Goal: Information Seeking & Learning: Learn about a topic

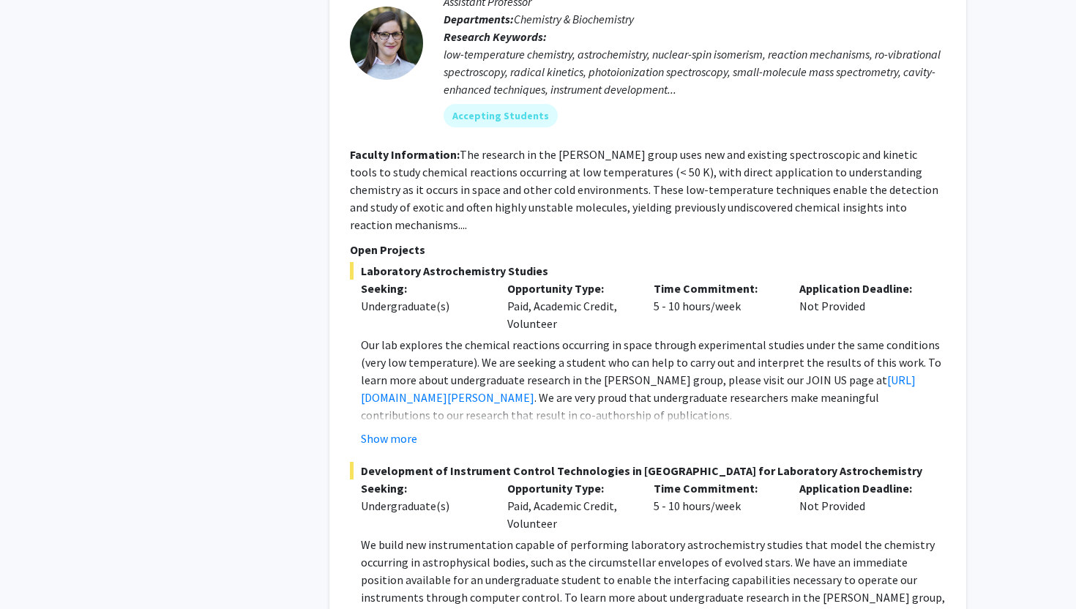
scroll to position [6731, 0]
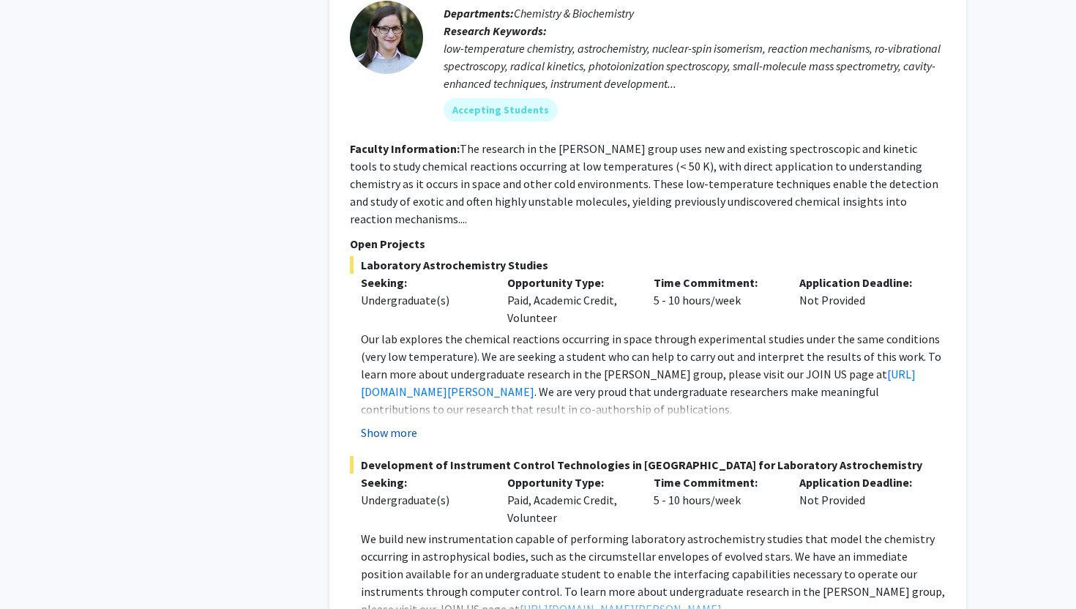
click at [402, 424] on button "Show more" at bounding box center [389, 433] width 56 height 18
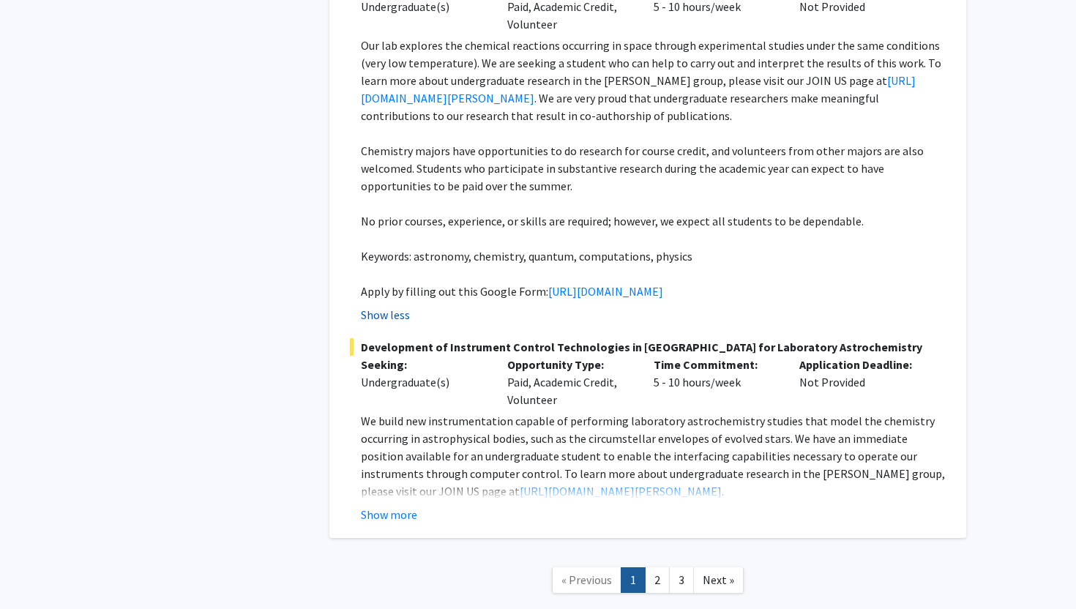
scroll to position [7046, 0]
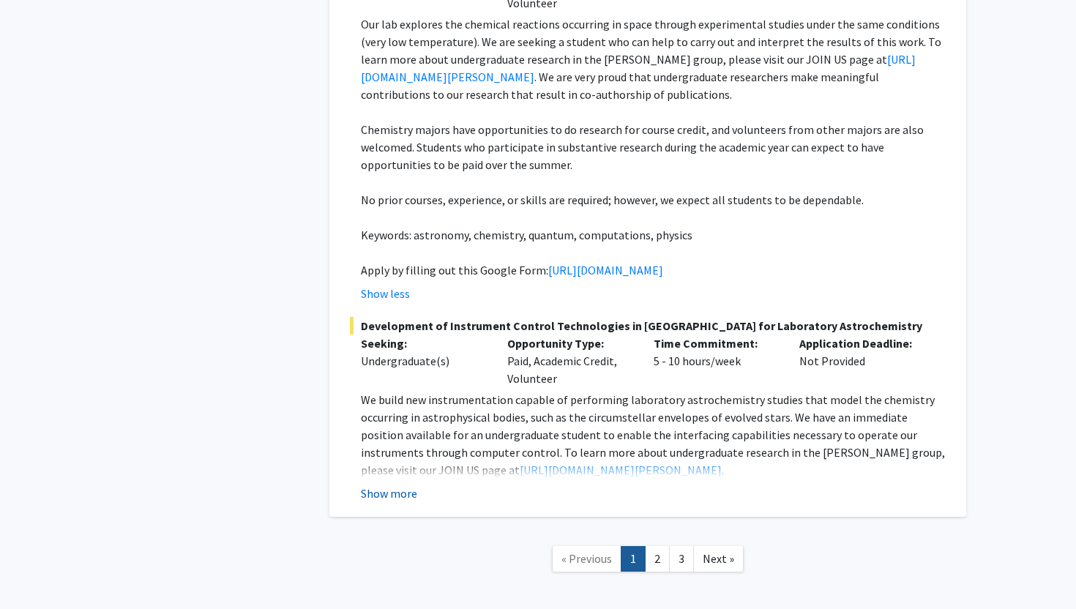
click at [397, 484] on button "Show more" at bounding box center [389, 493] width 56 height 18
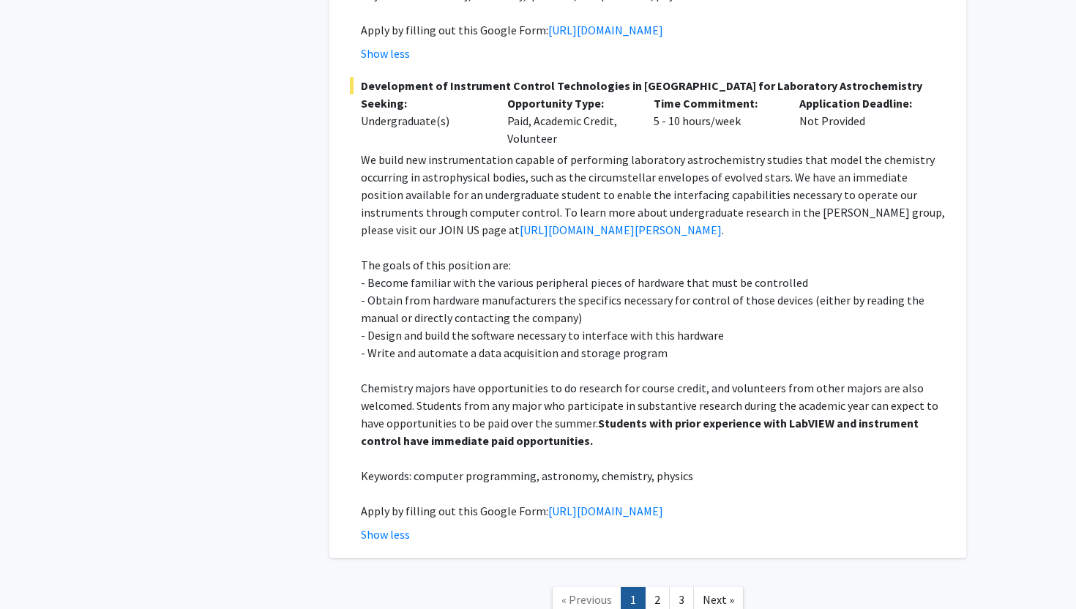
scroll to position [7289, 0]
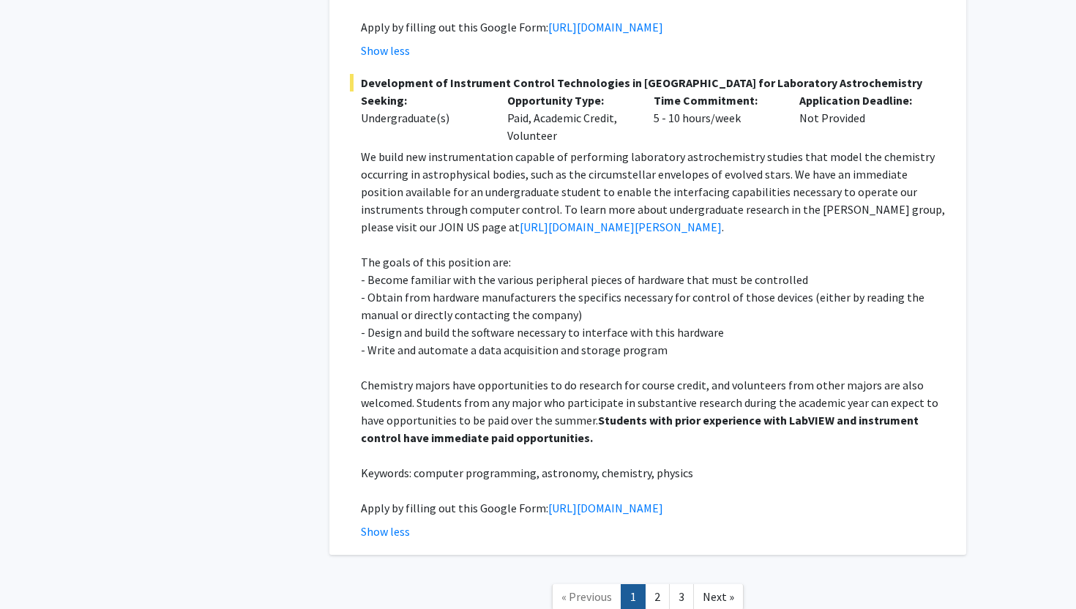
click at [396, 499] on p "Apply by filling out this Google Form: [URL][DOMAIN_NAME]" at bounding box center [653, 508] width 585 height 18
click at [548, 500] on link "[URL][DOMAIN_NAME]" at bounding box center [605, 507] width 115 height 15
click at [661, 584] on link "2" at bounding box center [657, 597] width 25 height 26
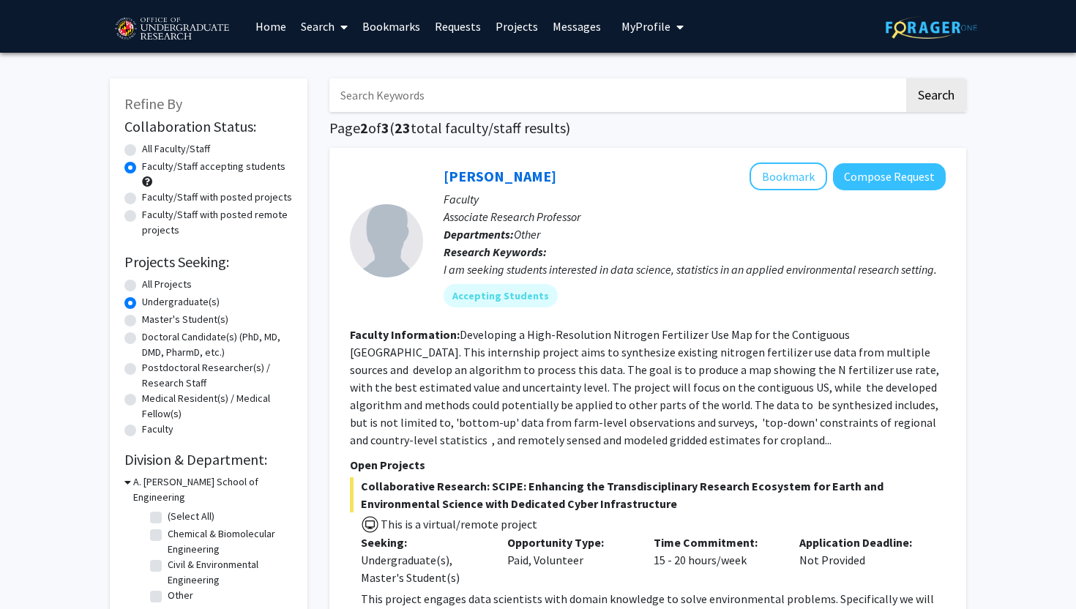
click at [415, 103] on input "Search Keywords" at bounding box center [616, 95] width 574 height 34
type input "data science"
click at [906, 78] on button "Search" at bounding box center [936, 95] width 60 height 34
radio input "true"
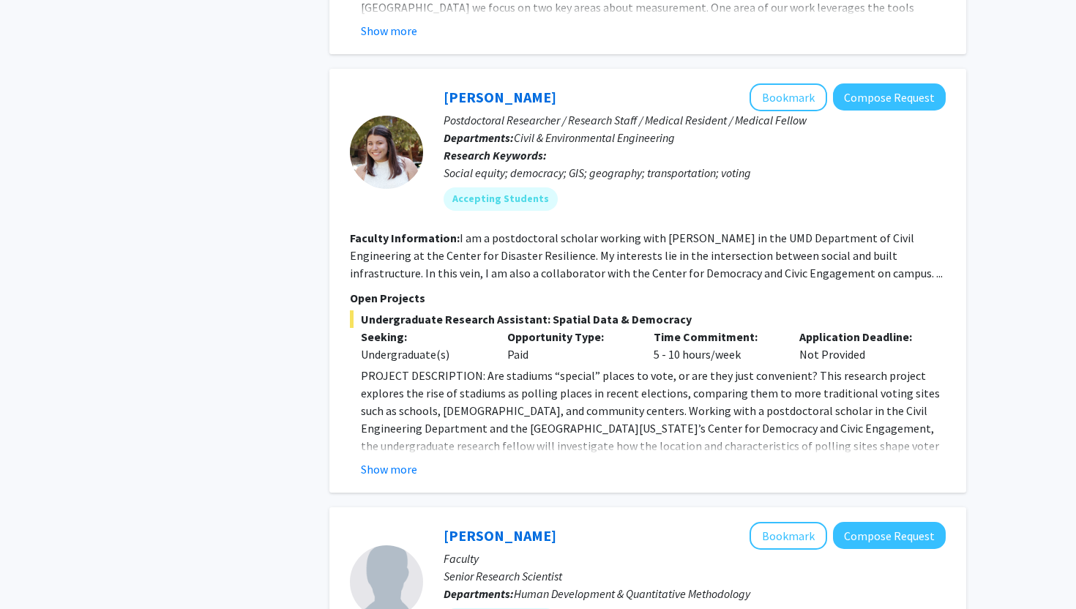
scroll to position [1027, 0]
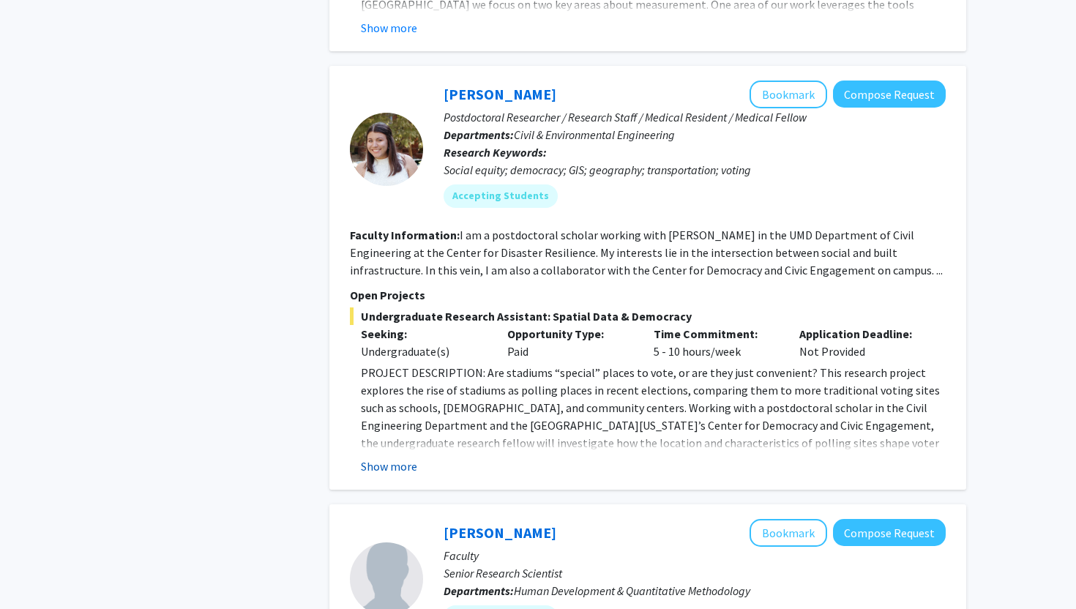
click at [399, 457] on button "Show more" at bounding box center [389, 466] width 56 height 18
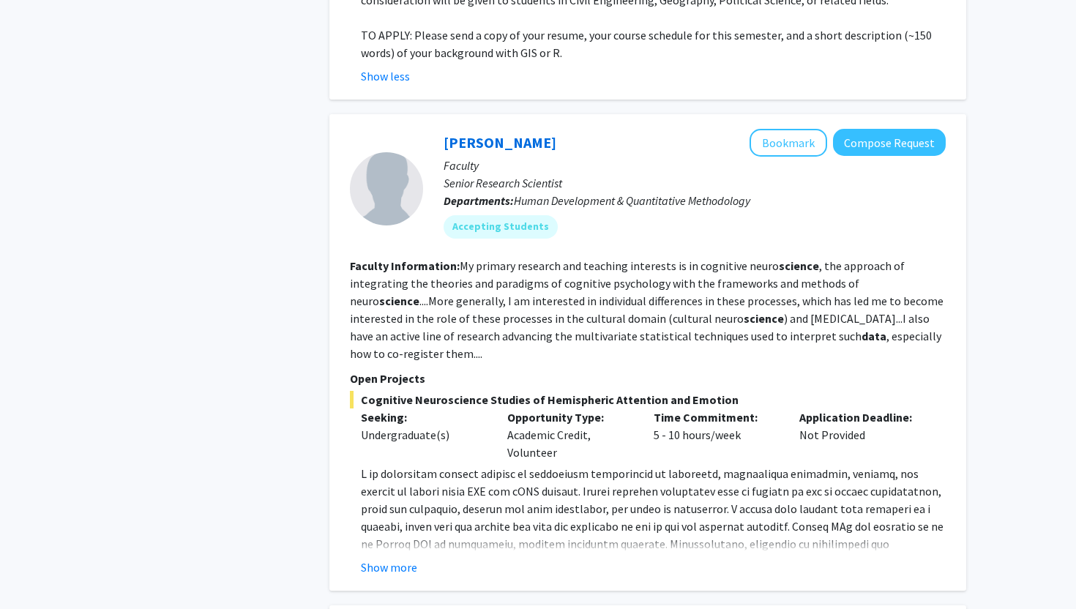
scroll to position [1782, 0]
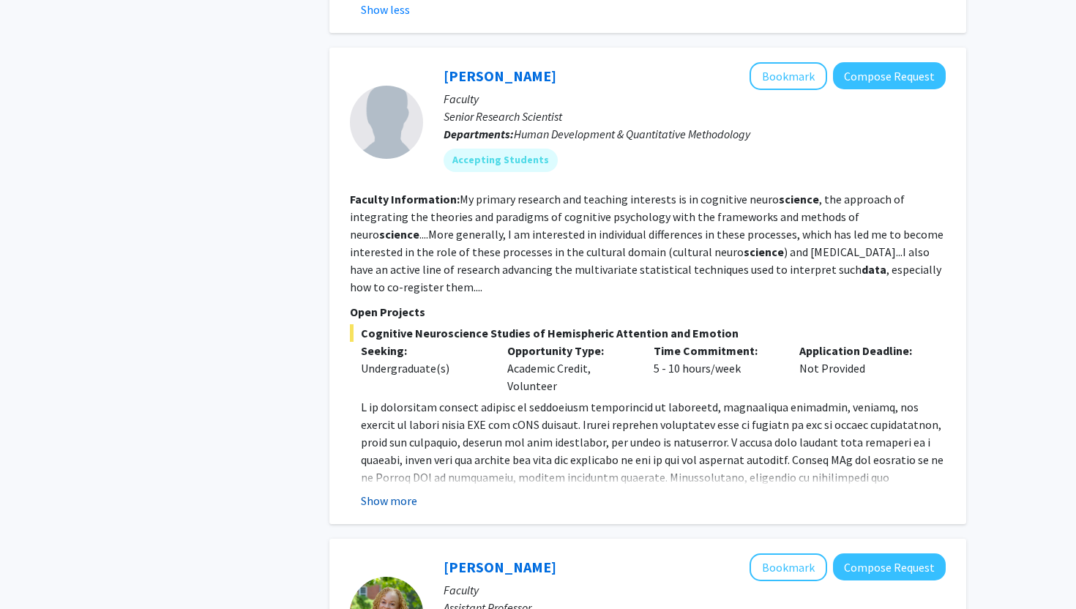
click at [397, 492] on button "Show more" at bounding box center [389, 501] width 56 height 18
